Goal: Information Seeking & Learning: Learn about a topic

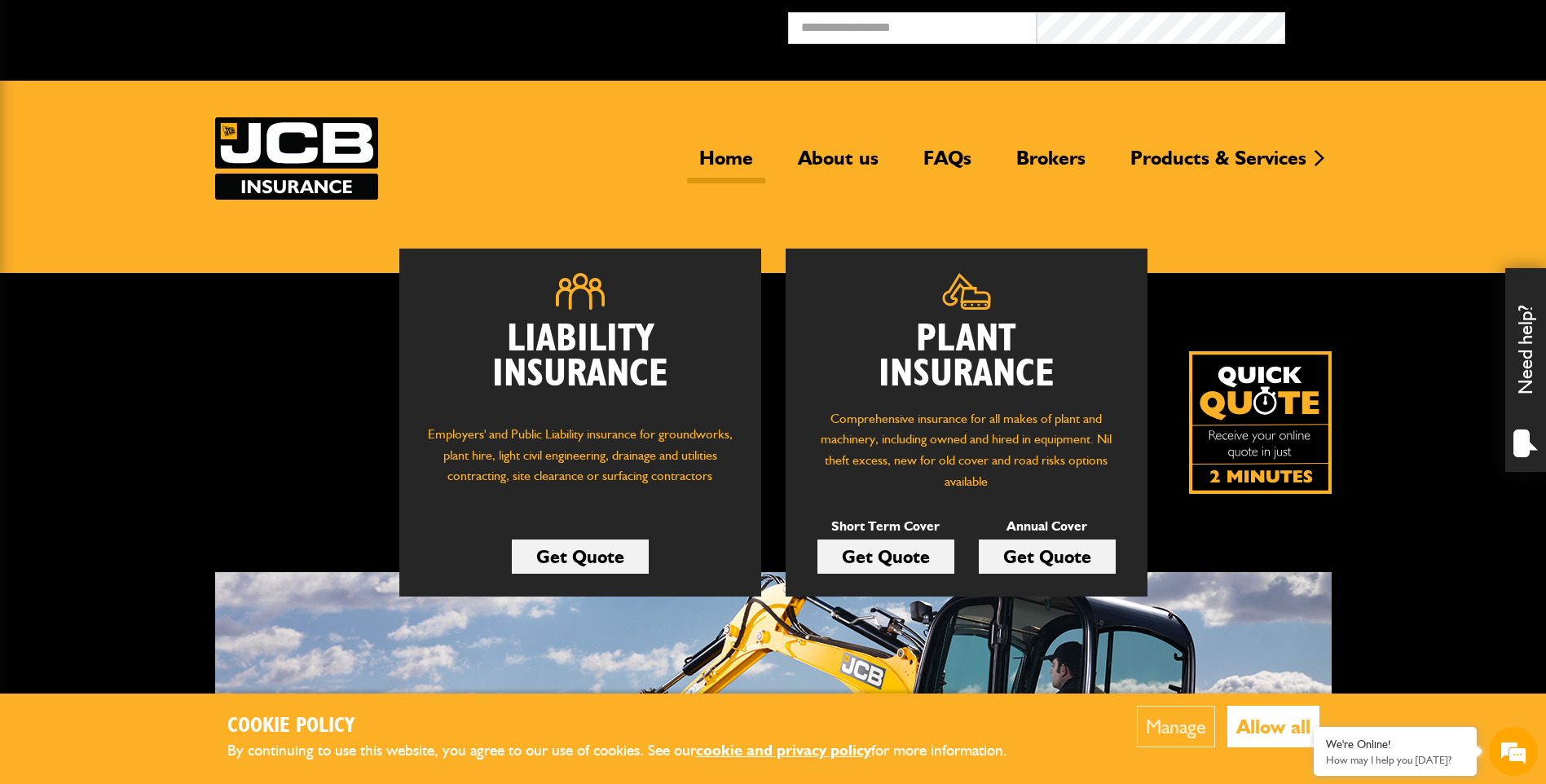
click at [1264, 735] on button "Allow all" at bounding box center [1274, 726] width 92 height 41
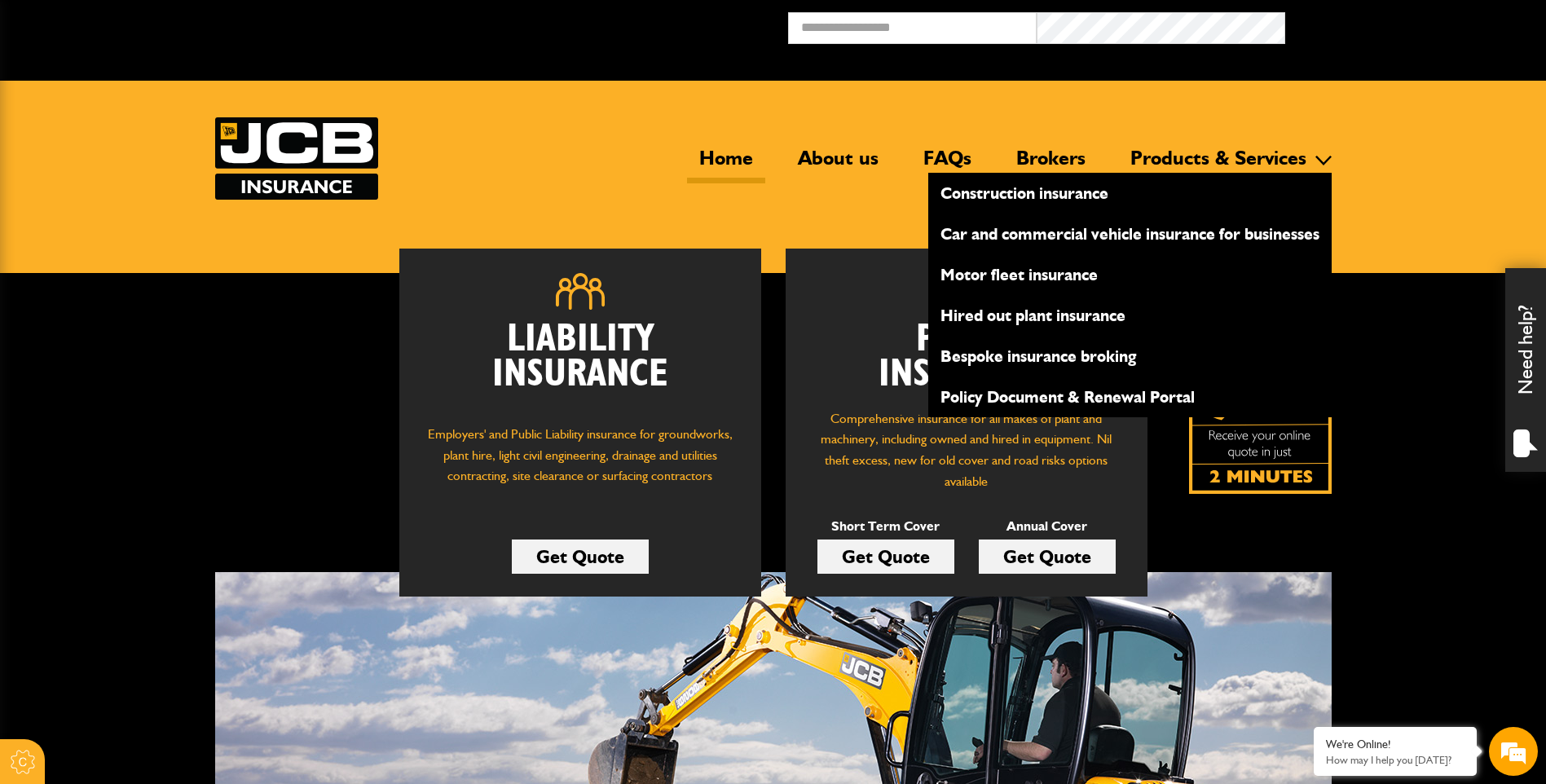
click at [1017, 313] on link "Hired out plant insurance" at bounding box center [1130, 315] width 404 height 28
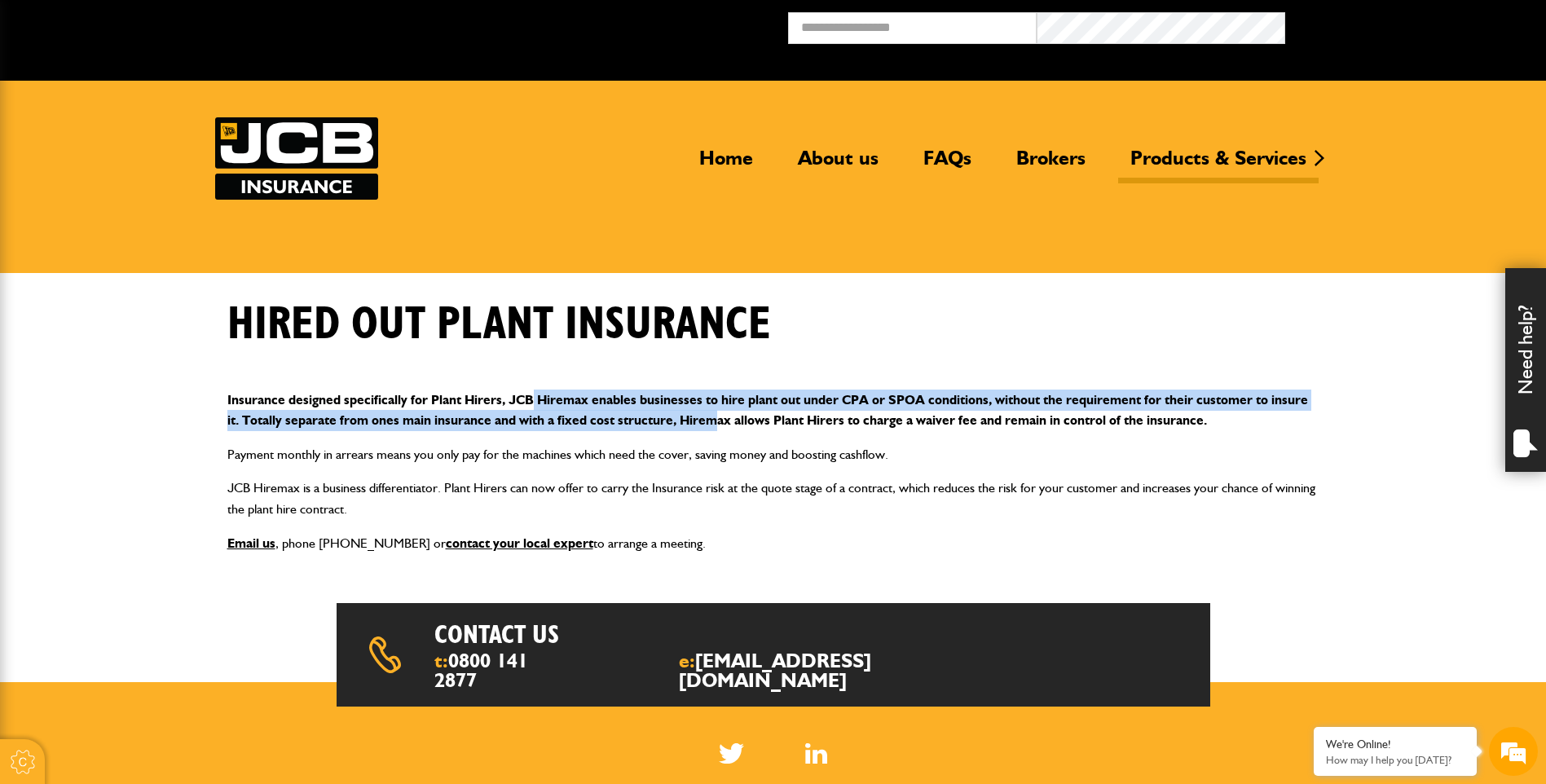
drag, startPoint x: 532, startPoint y: 398, endPoint x: 719, endPoint y: 412, distance: 187.5
click at [719, 412] on p "Insurance designed specifically for Plant Hirers, JCB Hiremax enables businesse…" at bounding box center [773, 410] width 1093 height 41
drag, startPoint x: 719, startPoint y: 412, endPoint x: 608, endPoint y: 412, distance: 111.0
click at [608, 412] on p "Insurance designed specifically for Plant Hirers, JCB Hiremax enables businesse…" at bounding box center [773, 410] width 1093 height 41
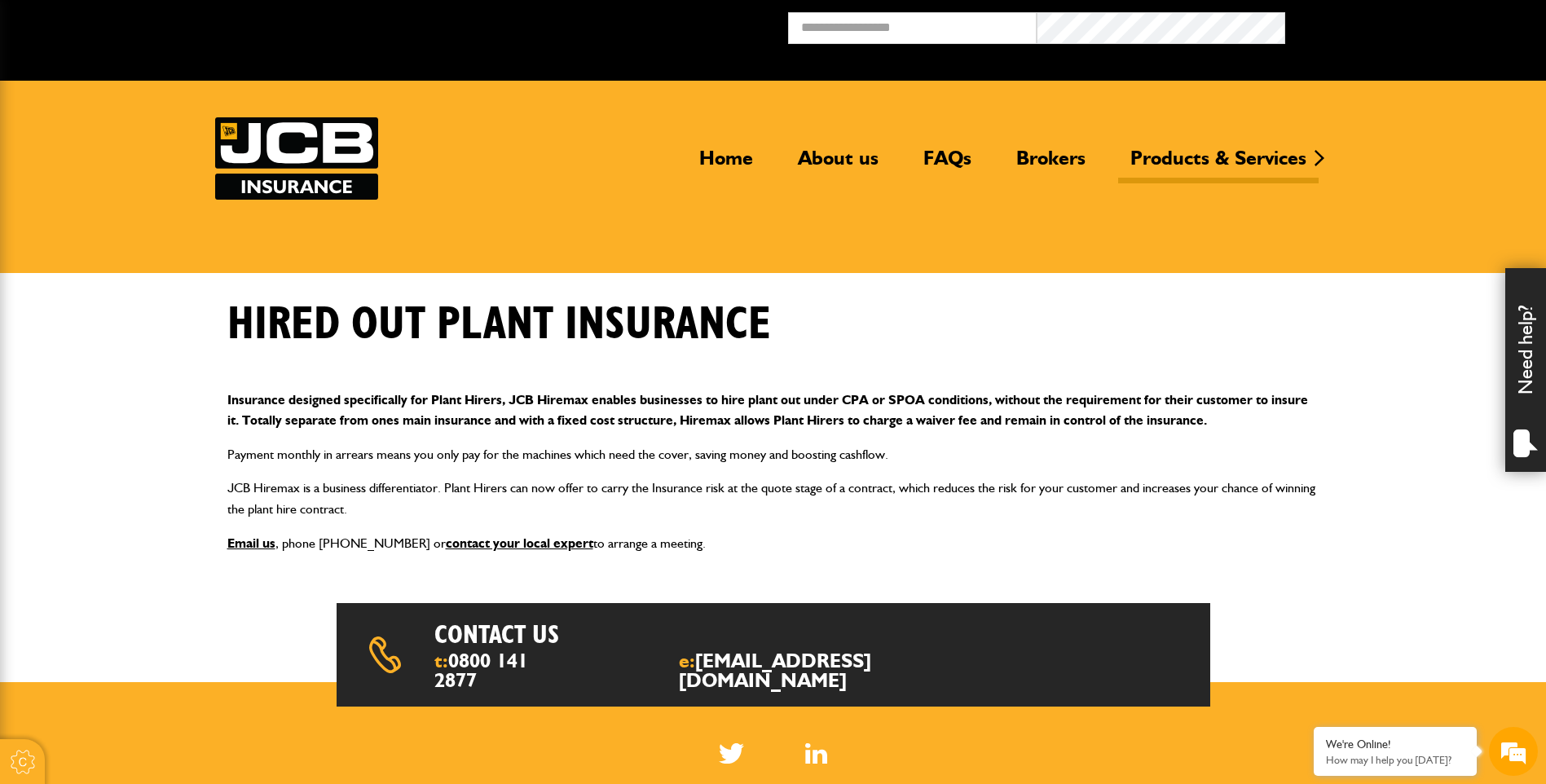
click at [945, 472] on div "Insurance designed specifically for Plant Hirers, JCB Hiremax enables businesse…" at bounding box center [773, 472] width 1117 height 191
